Goal: Task Accomplishment & Management: Manage account settings

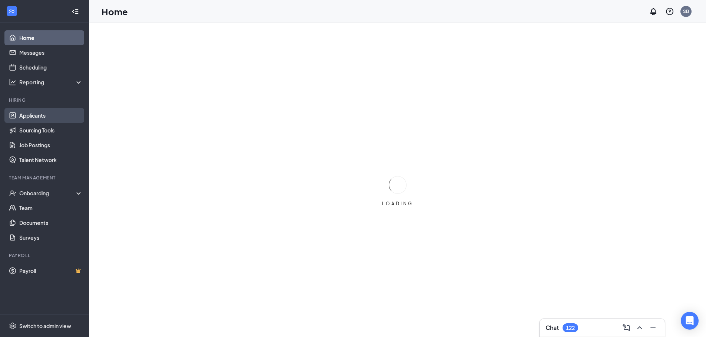
click at [27, 113] on link "Applicants" at bounding box center [50, 115] width 63 height 15
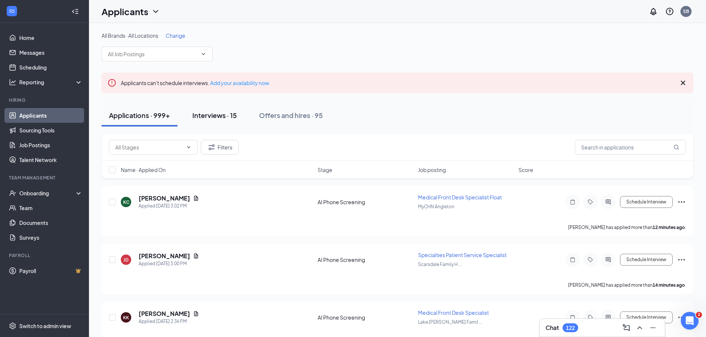
click at [220, 110] on button "Interviews · 15" at bounding box center [214, 115] width 59 height 22
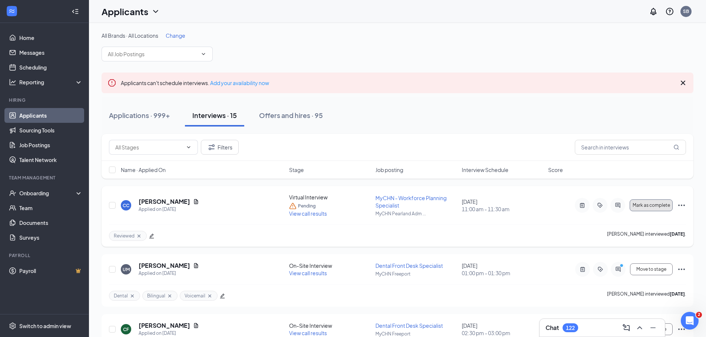
drag, startPoint x: 653, startPoint y: 206, endPoint x: 650, endPoint y: 217, distance: 11.6
click at [650, 217] on div "CC [PERSON_NAME] Applied on [DATE] Virtual Interview Pending View call results …" at bounding box center [397, 209] width 577 height 31
drag, startPoint x: 651, startPoint y: 206, endPoint x: 417, endPoint y: 225, distance: 234.5
click at [425, 230] on div "CC [PERSON_NAME] Applied on [DATE] Virtual Interview Pending View call results …" at bounding box center [398, 216] width 592 height 61
click at [385, 203] on span "MyCHN - Workforce Planning Specialist" at bounding box center [410, 202] width 71 height 14
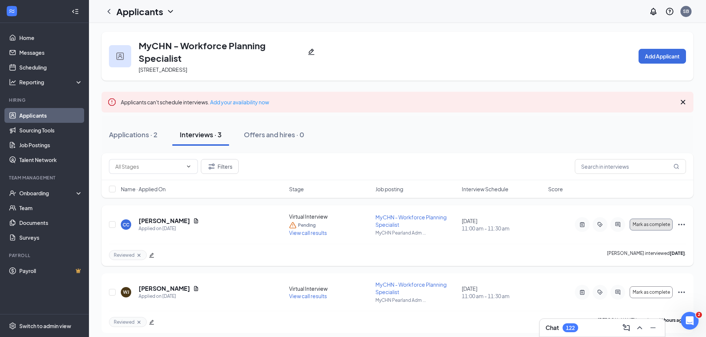
click at [655, 222] on span "Mark as complete" at bounding box center [650, 224] width 37 height 5
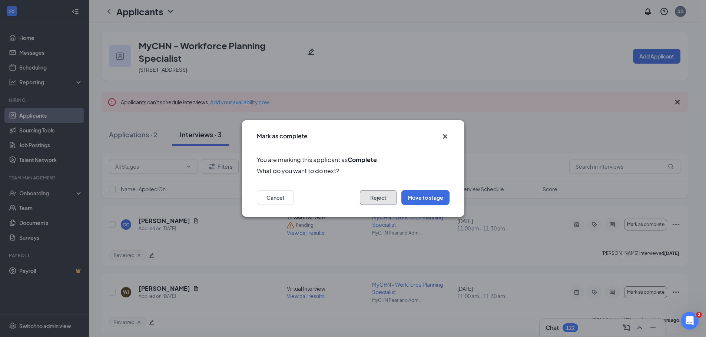
click at [385, 200] on button "Reject" at bounding box center [378, 197] width 37 height 15
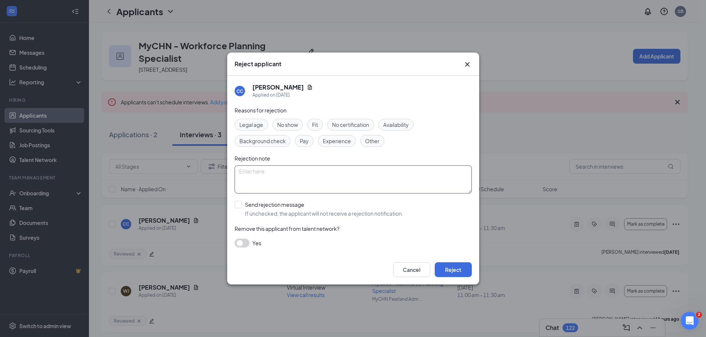
drag, startPoint x: 236, startPoint y: 206, endPoint x: 305, endPoint y: 166, distance: 80.2
click at [296, 172] on div "Reasons for rejection Legal age No show Fit No certification Availability Backg…" at bounding box center [352, 180] width 237 height 149
click at [337, 142] on span "Experience" at bounding box center [337, 141] width 28 height 8
click at [240, 205] on input "Send rejection message If unchecked, the applicant will not receive a rejection…" at bounding box center [318, 209] width 169 height 16
checkbox input "true"
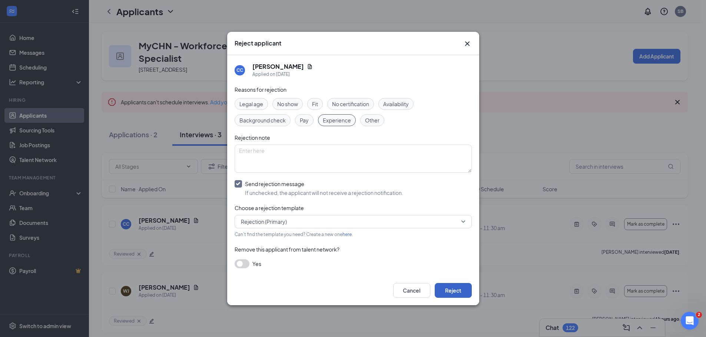
click at [449, 289] on button "Reject" at bounding box center [453, 290] width 37 height 15
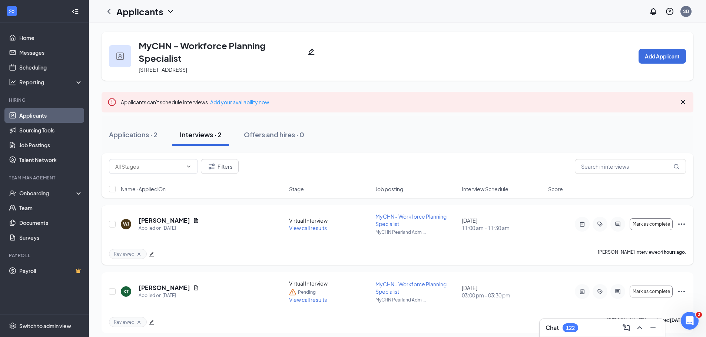
click at [682, 225] on icon "Ellipses" at bounding box center [681, 224] width 7 height 1
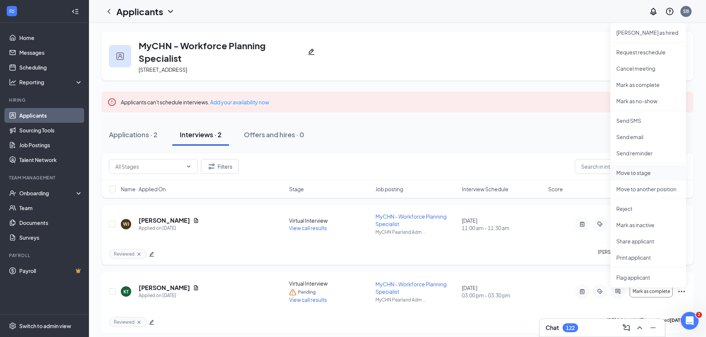
click at [635, 173] on p "Move to stage" at bounding box center [648, 172] width 64 height 7
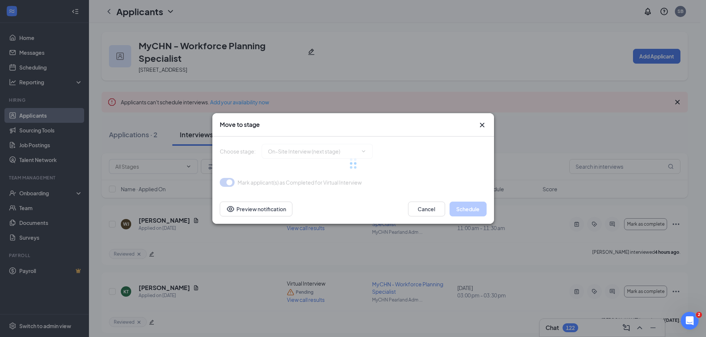
type input "On-Site Interview (next stage)"
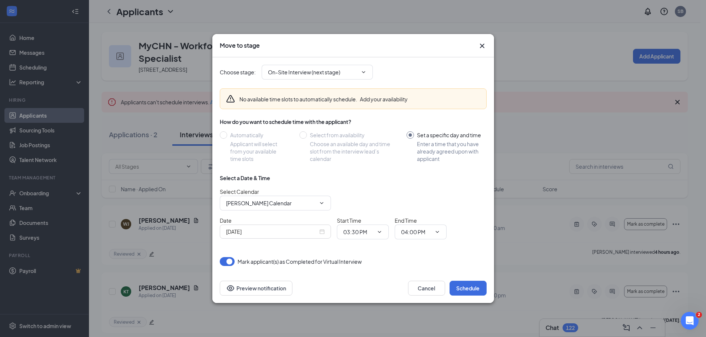
click at [323, 231] on div "[DATE]" at bounding box center [275, 232] width 99 height 8
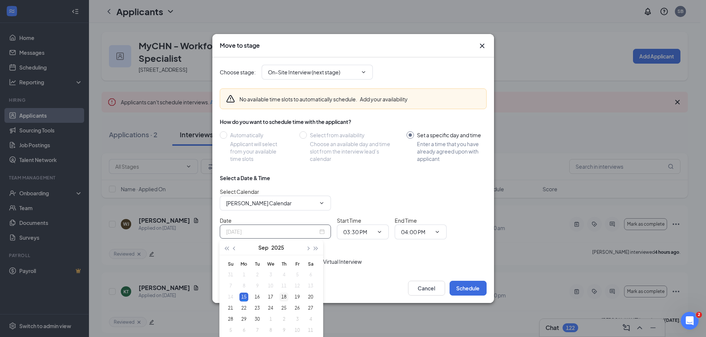
type input "[DATE]"
click at [282, 297] on div "18" at bounding box center [283, 297] width 9 height 9
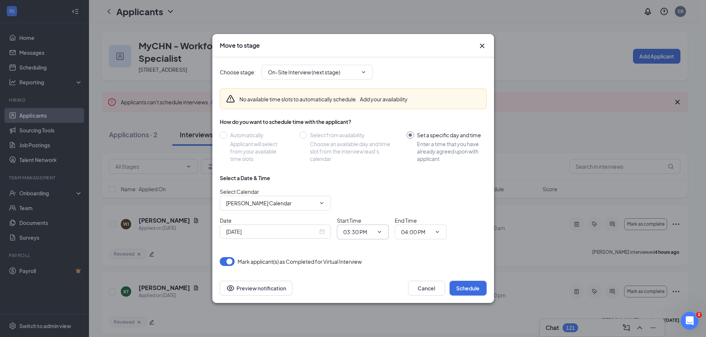
click at [379, 230] on icon "ChevronDown" at bounding box center [379, 232] width 6 height 6
click at [380, 232] on icon "ChevronDown" at bounding box center [378, 232] width 3 height 2
click at [380, 232] on icon "ChevronDown" at bounding box center [379, 232] width 6 height 6
click at [380, 227] on span "03:30 PM" at bounding box center [363, 232] width 52 height 15
click at [353, 232] on input "03:30 PM" at bounding box center [358, 232] width 30 height 8
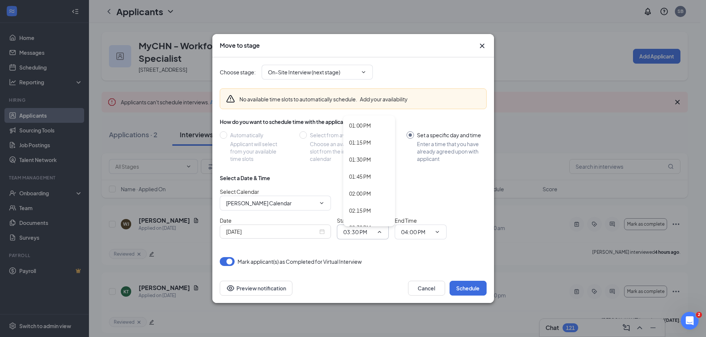
scroll to position [899, 0]
click at [358, 206] on div "02:30 PM" at bounding box center [369, 212] width 52 height 17
type input "02:30 PM"
click at [439, 232] on icon "ChevronDown" at bounding box center [437, 232] width 6 height 6
click at [423, 232] on input "04:00 PM" at bounding box center [416, 232] width 30 height 8
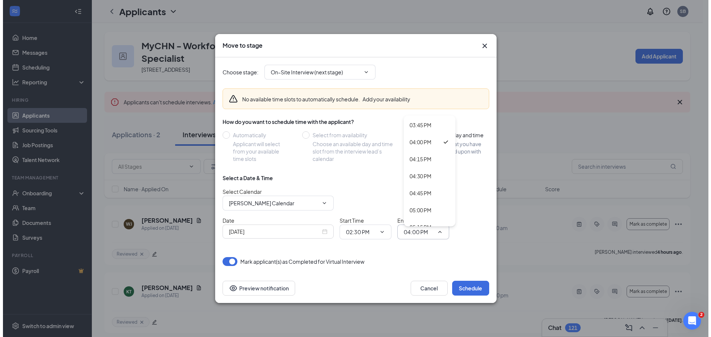
scroll to position [1017, 0]
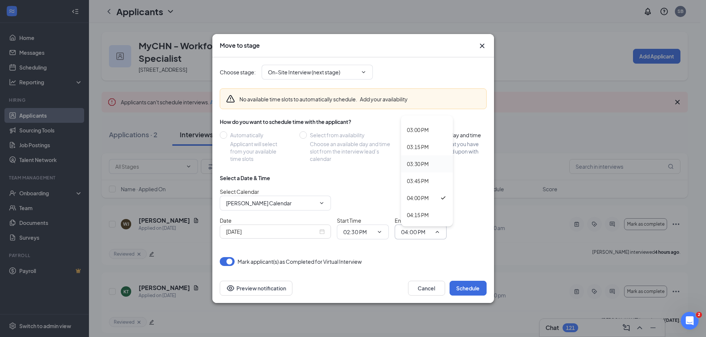
click at [420, 163] on div "03:30 PM" at bounding box center [418, 164] width 22 height 8
type input "03:30 PM"
click at [479, 240] on div "Select a Date & Time Select Calendar [PERSON_NAME] Calendar Date [DATE] Start T…" at bounding box center [353, 209] width 267 height 71
click at [470, 287] on button "Schedule" at bounding box center [467, 288] width 37 height 15
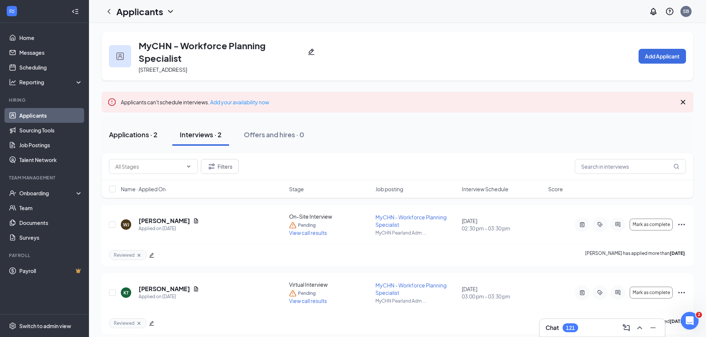
click at [126, 133] on div "Applications · 2" at bounding box center [133, 134] width 49 height 9
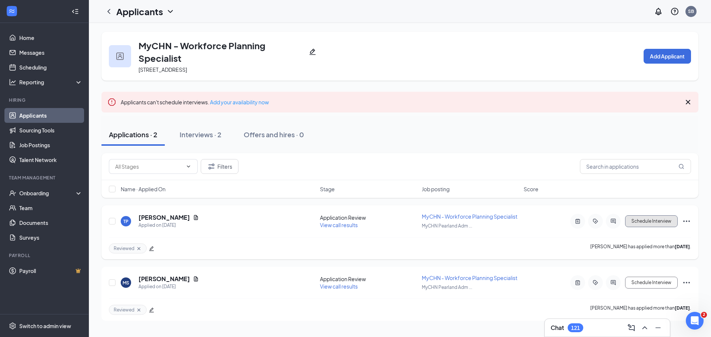
click at [646, 223] on button "Schedule Interview" at bounding box center [651, 222] width 53 height 12
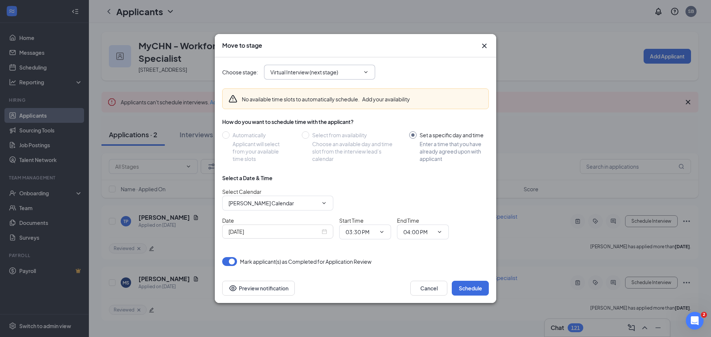
click at [366, 71] on icon "ChevronDown" at bounding box center [366, 72] width 6 height 6
click at [368, 70] on icon "ChevronDown" at bounding box center [366, 72] width 6 height 6
click at [317, 76] on input "Virtual Interview (next stage)" at bounding box center [315, 72] width 90 height 8
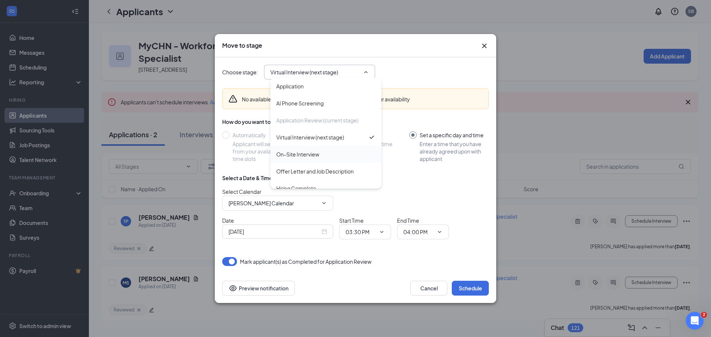
click at [314, 153] on div "On-Site Interview" at bounding box center [297, 154] width 43 height 8
type input "On-Site Interview"
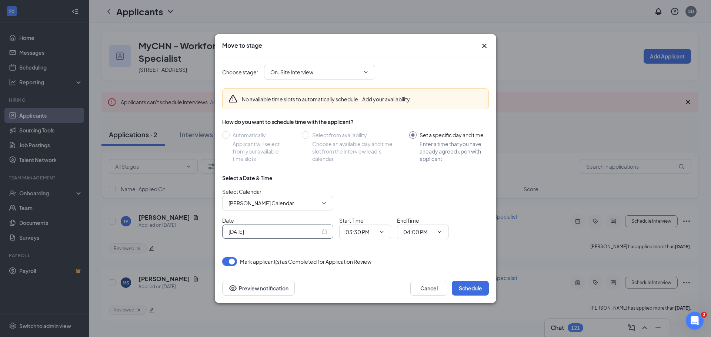
click at [326, 230] on div "[DATE]" at bounding box center [278, 232] width 99 height 8
type input "[DATE]"
click at [288, 180] on div "18" at bounding box center [286, 181] width 9 height 9
click at [383, 231] on icon "ChevronDown" at bounding box center [382, 232] width 6 height 6
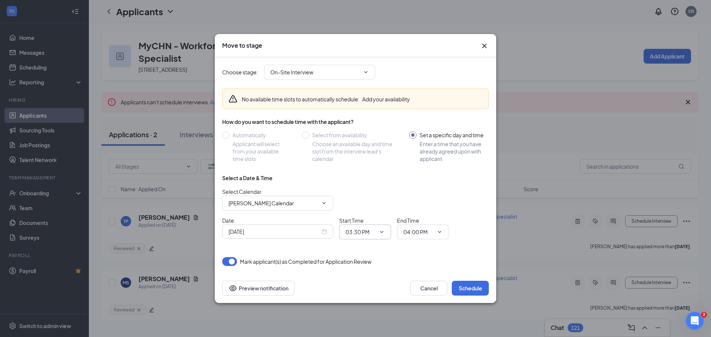
click at [365, 230] on input "03:30 PM" at bounding box center [361, 232] width 30 height 8
click at [373, 165] on div "01:00 PM" at bounding box center [363, 167] width 22 height 8
type input "01:00 PM"
click at [441, 230] on icon "ChevronDown" at bounding box center [440, 232] width 6 height 6
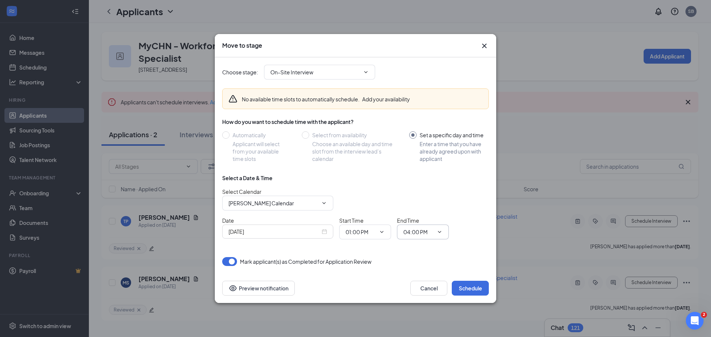
click at [421, 232] on input "04:00 PM" at bounding box center [418, 232] width 30 height 8
click at [428, 152] on div "02:00 PM" at bounding box center [420, 155] width 22 height 8
type input "02:00 PM"
click at [472, 239] on div "Date [DATE] Start Time 01:00 PM 12:00 AM 12:15 AM 12:30 AM 12:45 AM 01:00 AM 01…" at bounding box center [355, 228] width 267 height 23
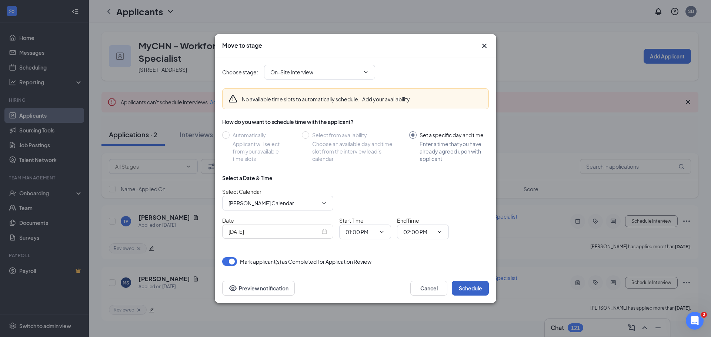
click at [472, 286] on button "Schedule" at bounding box center [470, 288] width 37 height 15
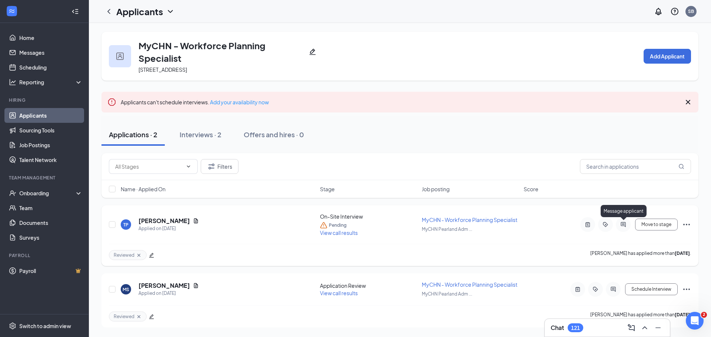
click at [626, 226] on icon "ActiveChat" at bounding box center [623, 225] width 9 height 6
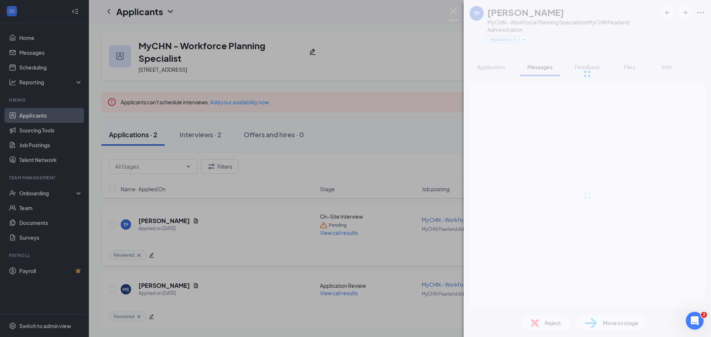
scroll to position [164, 0]
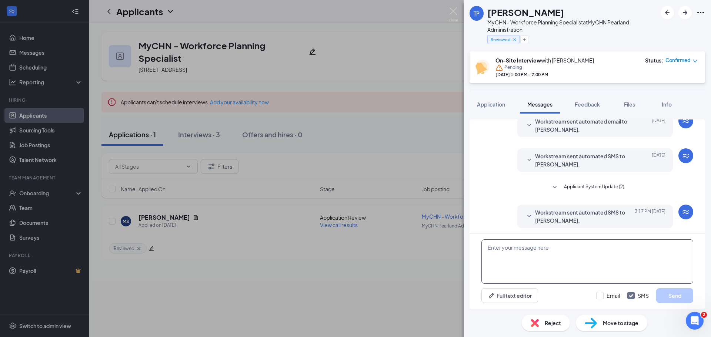
click at [548, 260] on textarea at bounding box center [588, 262] width 212 height 44
type textarea "Hello [PERSON_NAME] - are you available for an interview [DATE] at 1 PM?"
click at [681, 295] on button "Send" at bounding box center [674, 296] width 37 height 15
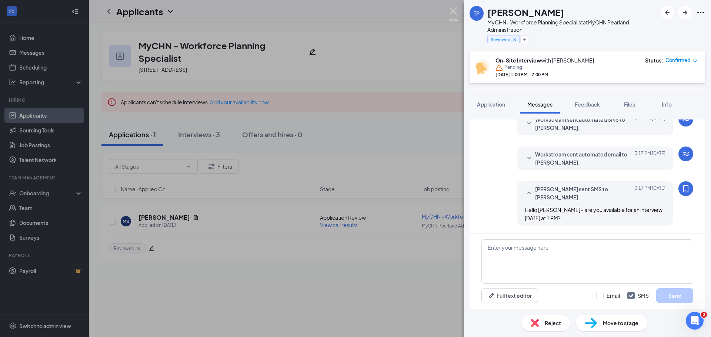
click at [452, 10] on img at bounding box center [453, 14] width 9 height 14
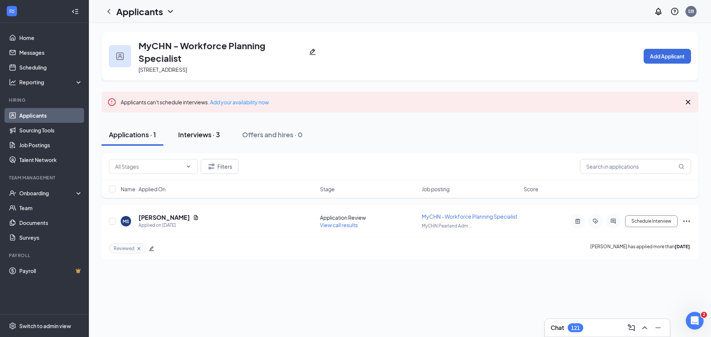
click at [196, 133] on div "Interviews · 3" at bounding box center [199, 134] width 42 height 9
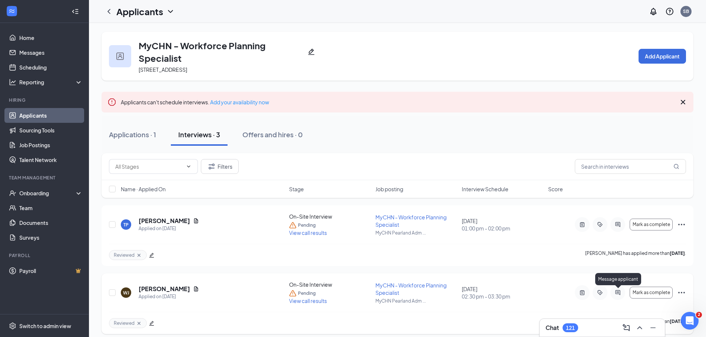
click at [619, 293] on icon "ActiveChat" at bounding box center [617, 293] width 9 height 6
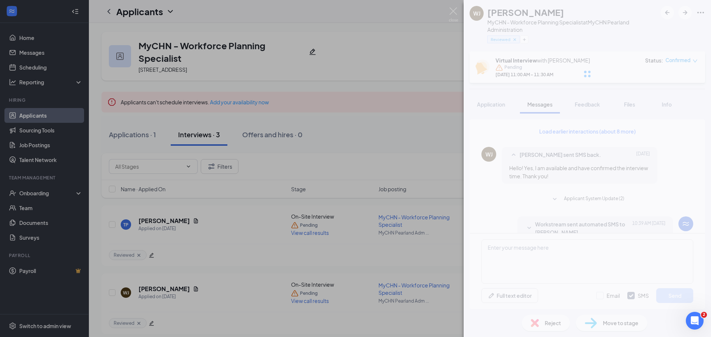
scroll to position [140, 0]
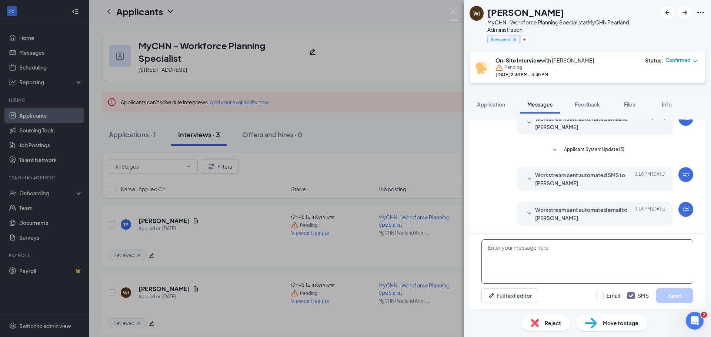
click at [530, 246] on textarea at bounding box center [588, 262] width 212 height 44
type textarea "Hello [PERSON_NAME]! Are you available for an interview [DATE] at 230PM?"
click at [681, 296] on button "Send" at bounding box center [674, 296] width 37 height 15
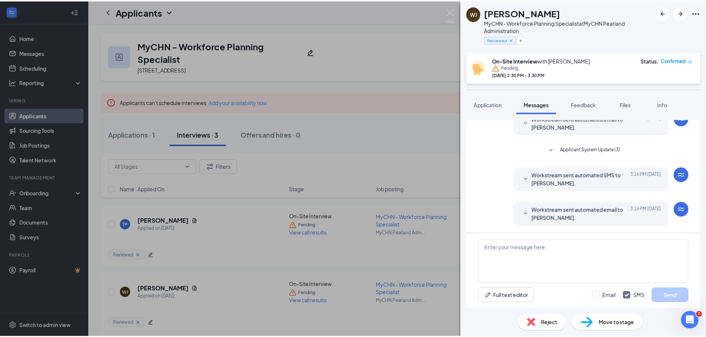
scroll to position [196, 0]
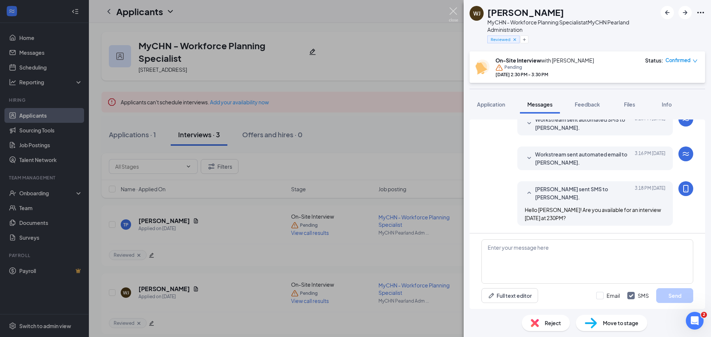
click at [456, 10] on img at bounding box center [453, 14] width 9 height 14
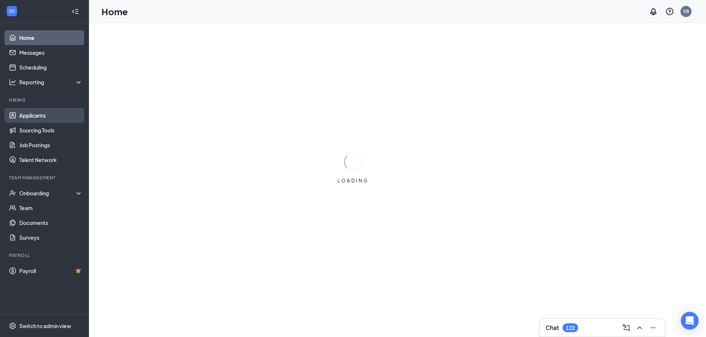
click at [45, 117] on link "Applicants" at bounding box center [50, 115] width 63 height 15
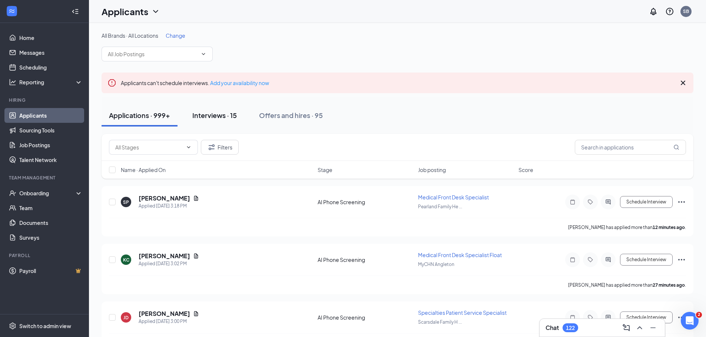
click at [221, 114] on div "Interviews · 15" at bounding box center [214, 115] width 44 height 9
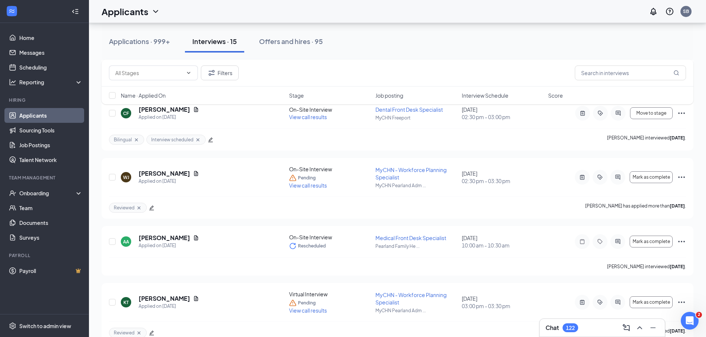
scroll to position [105, 0]
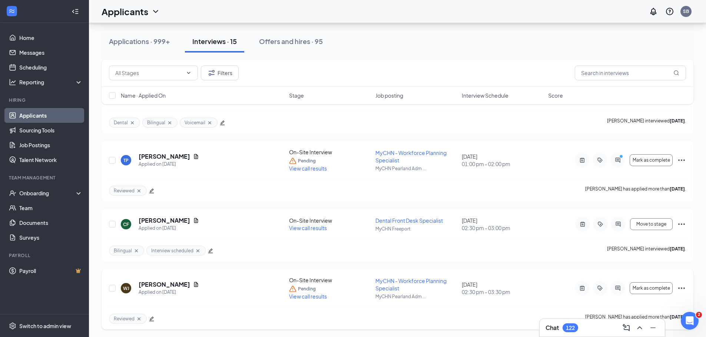
click at [307, 296] on span "View call results" at bounding box center [308, 296] width 38 height 7
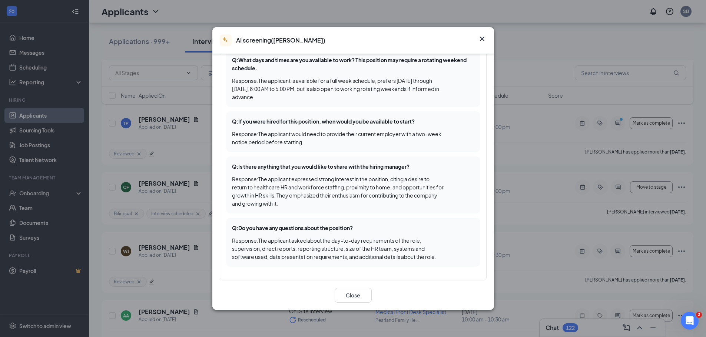
scroll to position [253, 0]
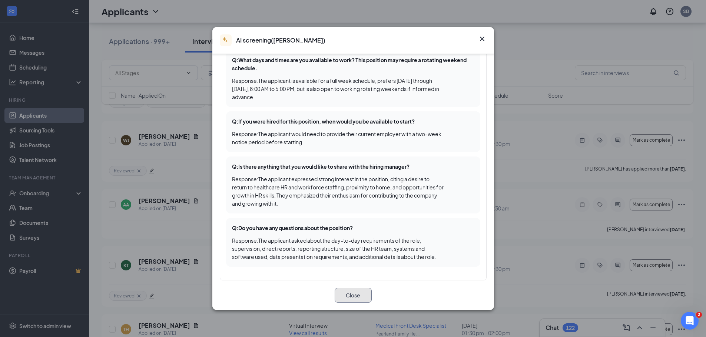
click at [354, 296] on button "Close" at bounding box center [353, 295] width 37 height 15
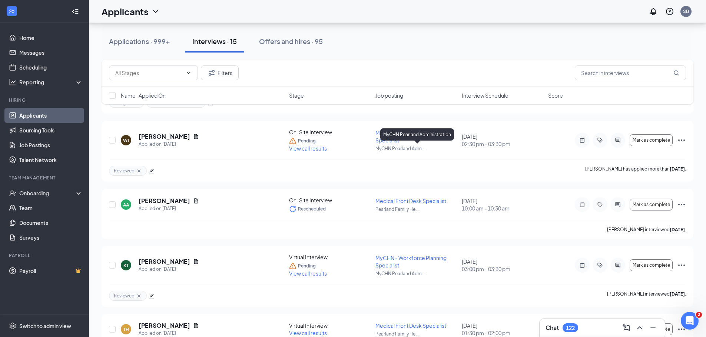
click at [386, 140] on div "MyCHN Pearland Administration" at bounding box center [417, 135] width 74 height 12
click at [382, 141] on div "MyCHN Pearland Administration" at bounding box center [417, 136] width 74 height 15
click at [433, 147] on p "MyCHN Pearland Adm ..." at bounding box center [416, 149] width 82 height 6
click at [377, 133] on span "MyCHN - Workforce Planning Specialist" at bounding box center [410, 137] width 71 height 14
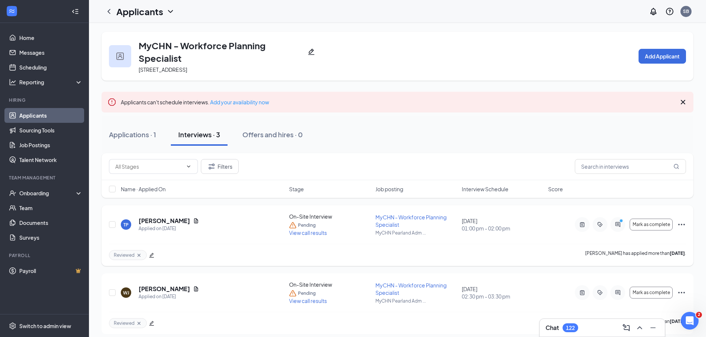
scroll to position [74, 0]
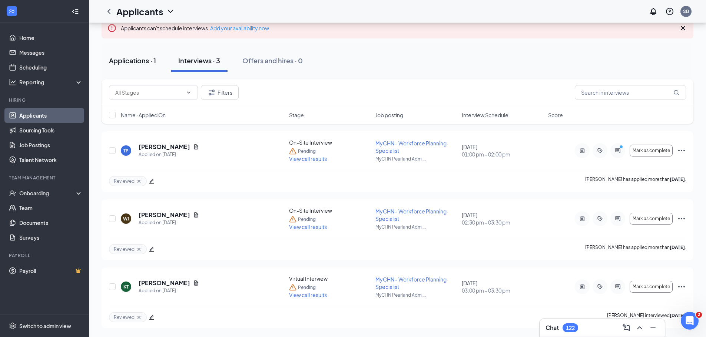
click at [121, 60] on div "Applications · 1" at bounding box center [132, 60] width 47 height 9
